Goal: Find contact information: Find contact information

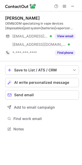
scroll to position [126, 82]
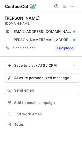
scroll to position [121, 82]
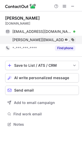
click at [74, 40] on span at bounding box center [73, 40] width 4 height 4
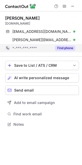
click at [66, 51] on div "Find phone" at bounding box center [64, 48] width 24 height 8
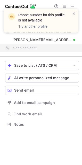
click at [73, 14] on span at bounding box center [74, 13] width 4 height 5
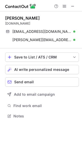
scroll to position [113, 82]
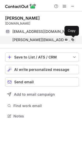
click at [73, 40] on span at bounding box center [73, 40] width 4 height 4
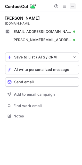
click at [72, 6] on span at bounding box center [73, 6] width 4 height 4
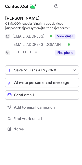
scroll to position [126, 82]
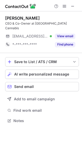
scroll to position [113, 82]
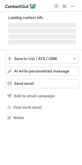
scroll to position [121, 82]
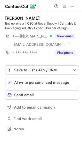
scroll to position [126, 82]
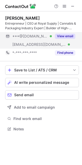
click at [70, 37] on button "View email" at bounding box center [65, 36] width 20 height 5
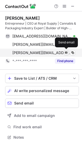
scroll to position [134, 82]
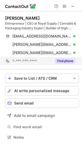
click at [64, 59] on button "Find phone" at bounding box center [65, 61] width 20 height 5
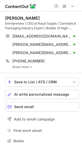
click at [26, 67] on link "Show more" at bounding box center [45, 67] width 67 height 4
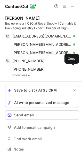
scroll to position [146, 82]
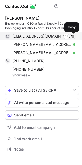
click at [73, 37] on span at bounding box center [73, 36] width 4 height 4
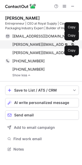
click at [74, 43] on span at bounding box center [73, 45] width 4 height 4
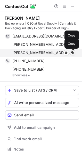
click at [74, 52] on span at bounding box center [73, 53] width 4 height 4
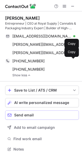
drag, startPoint x: 72, startPoint y: 62, endPoint x: 5, endPoint y: 118, distance: 87.3
click at [71, 62] on span at bounding box center [73, 61] width 4 height 4
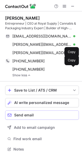
drag, startPoint x: 73, startPoint y: 69, endPoint x: 8, endPoint y: 115, distance: 79.7
click at [73, 69] on span at bounding box center [73, 69] width 4 height 4
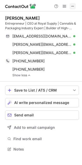
click at [73, 7] on span at bounding box center [73, 6] width 4 height 4
click at [73, 6] on span at bounding box center [73, 6] width 4 height 4
